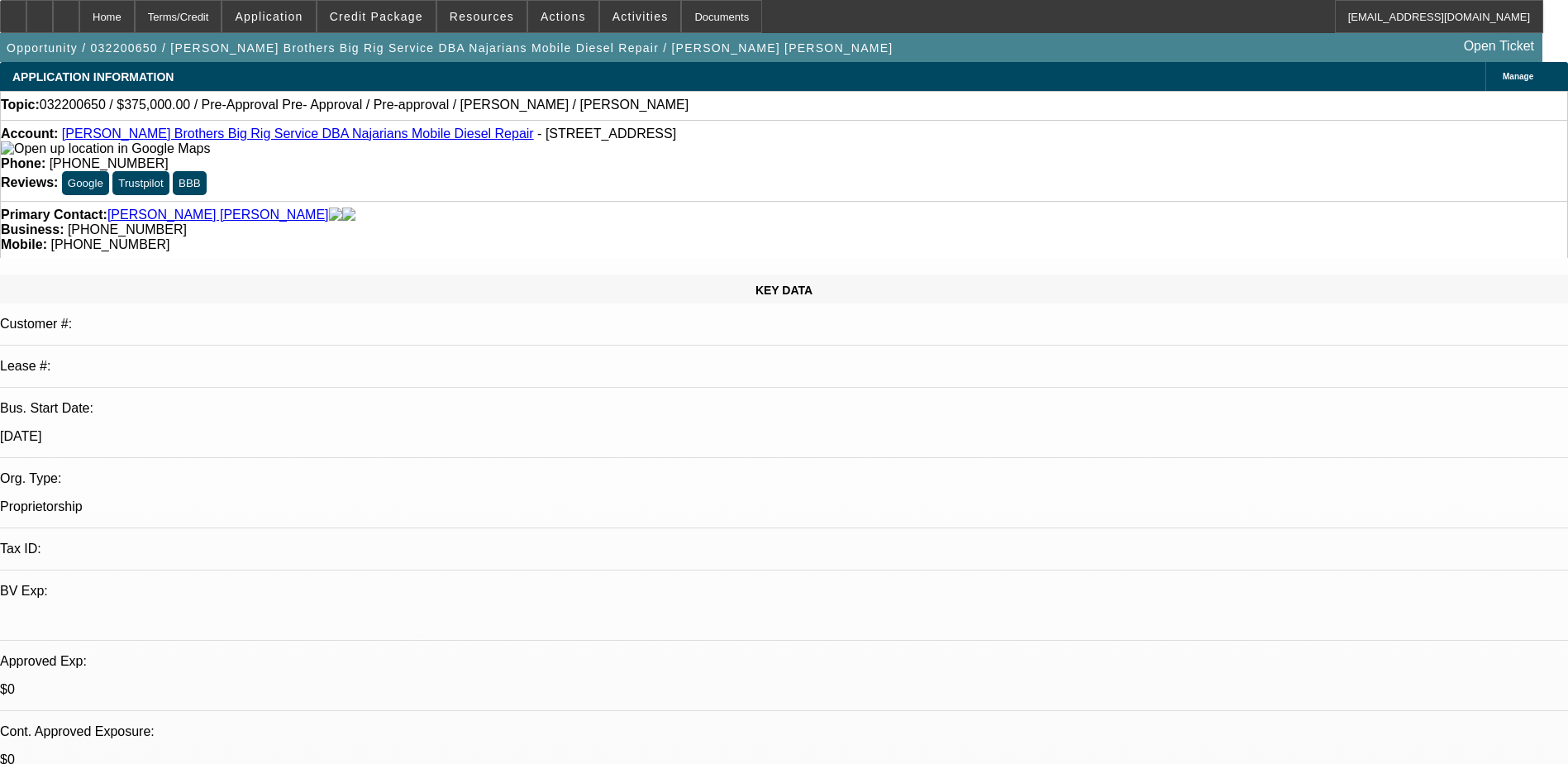
select select "0"
select select "2"
select select "0.1"
select select "4"
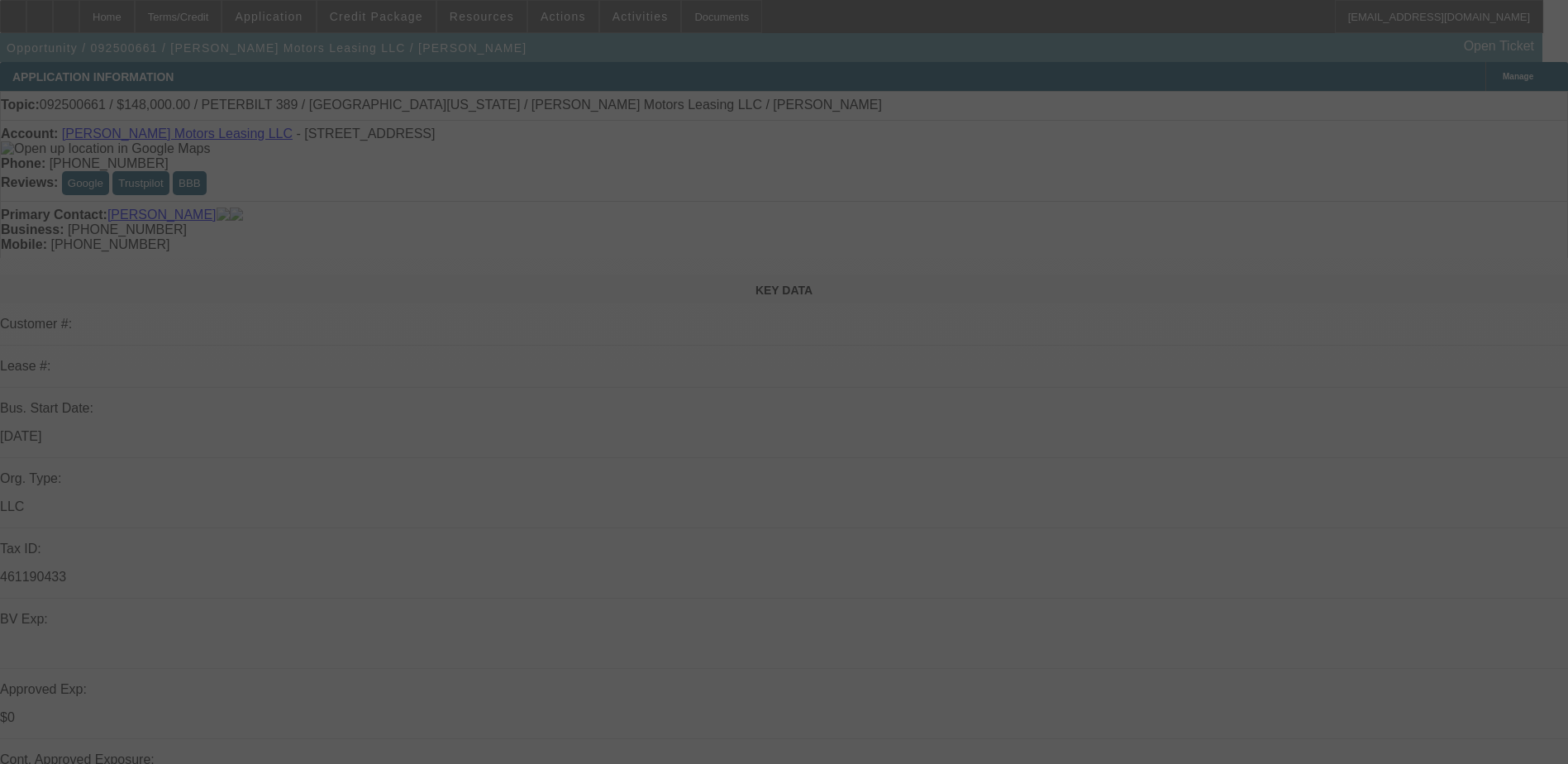
select select "0"
select select "2"
select select "0"
select select "6"
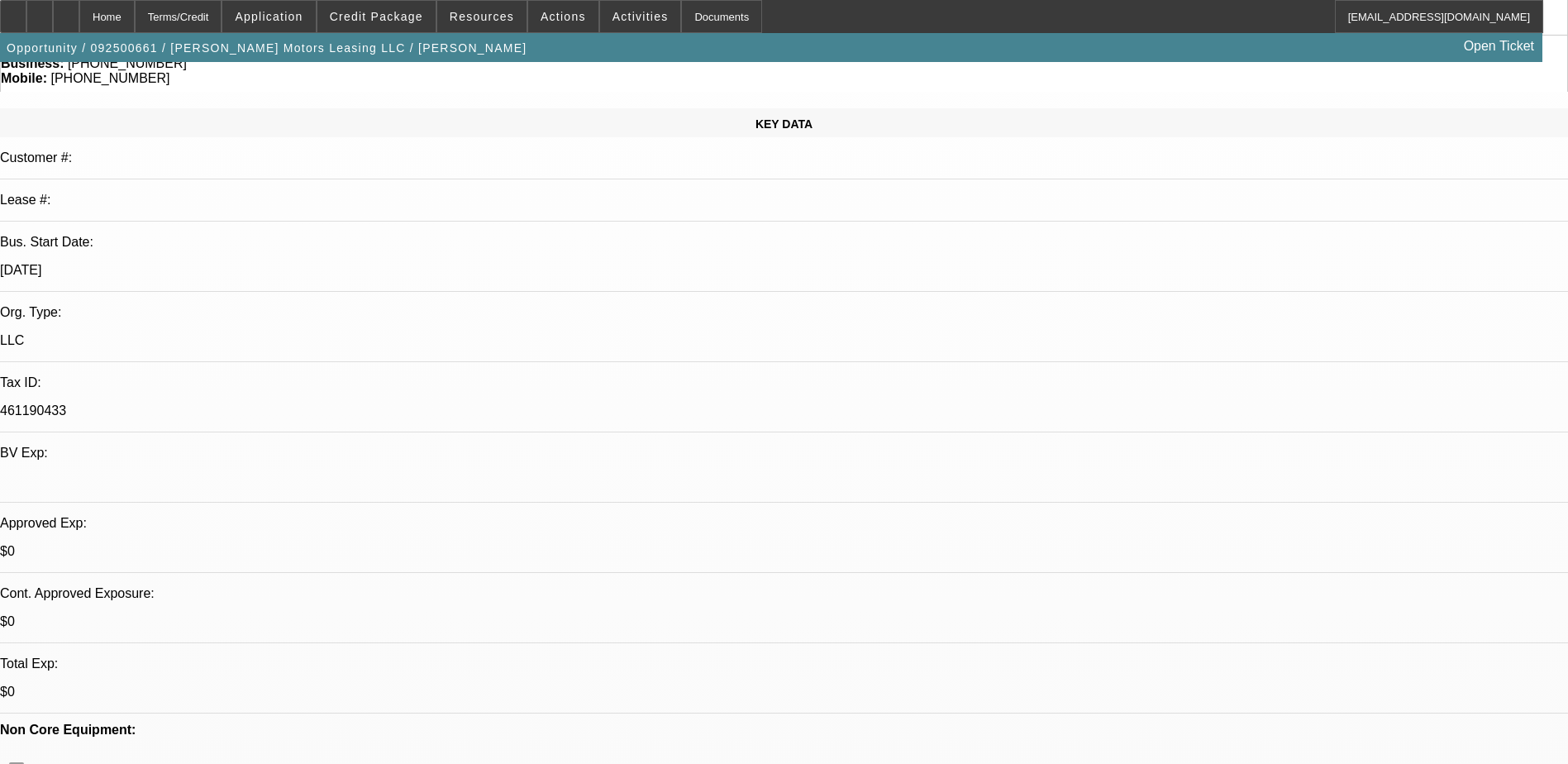
scroll to position [166, 0]
